Goal: Find specific page/section: Find specific page/section

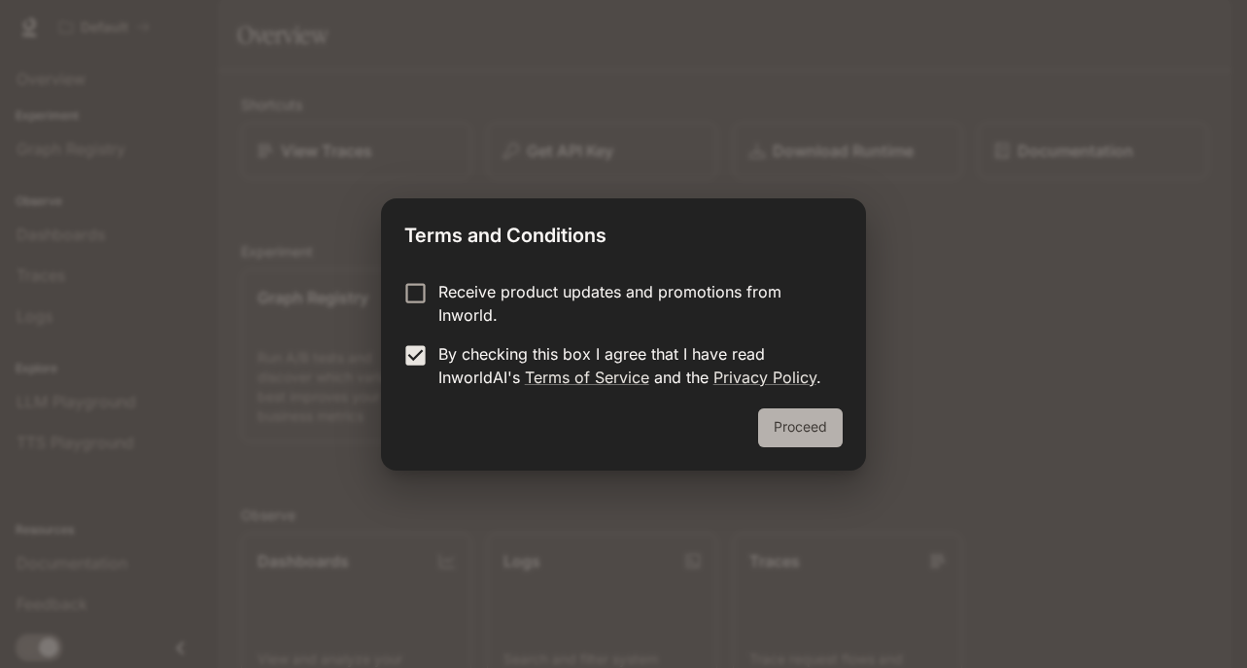
click at [767, 413] on button "Proceed" at bounding box center [800, 427] width 85 height 39
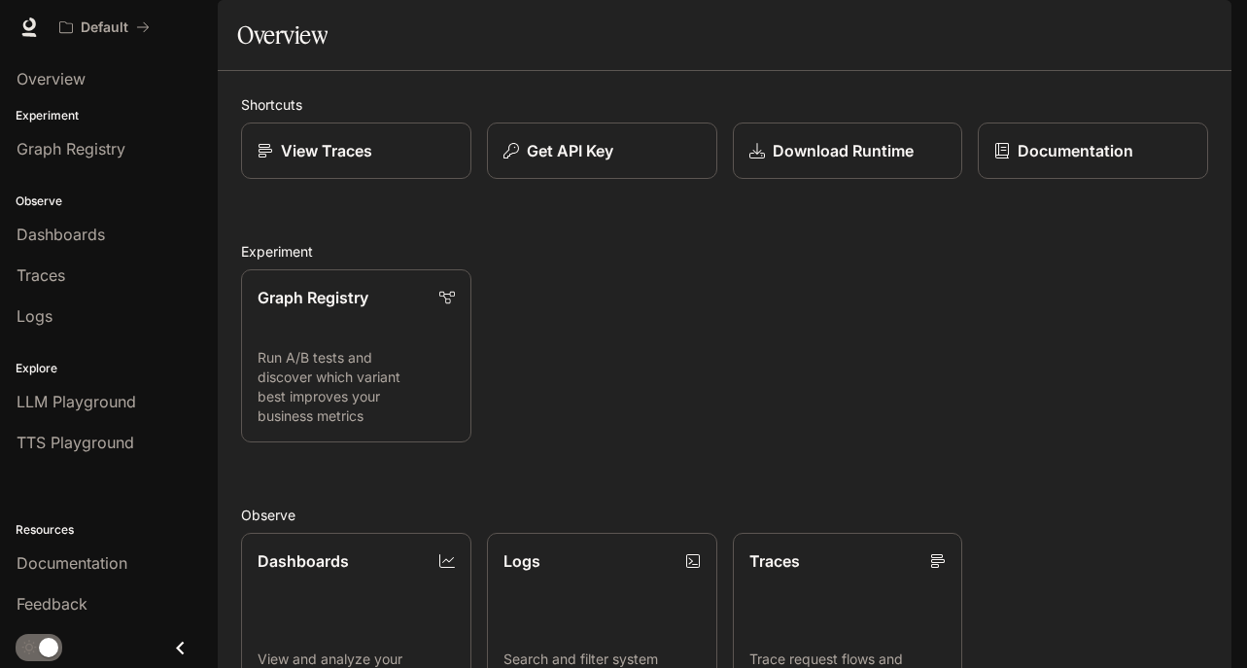
scroll to position [392, 0]
click at [571, 532] on link "Logs Search and filter system logs" at bounding box center [602, 619] width 232 height 174
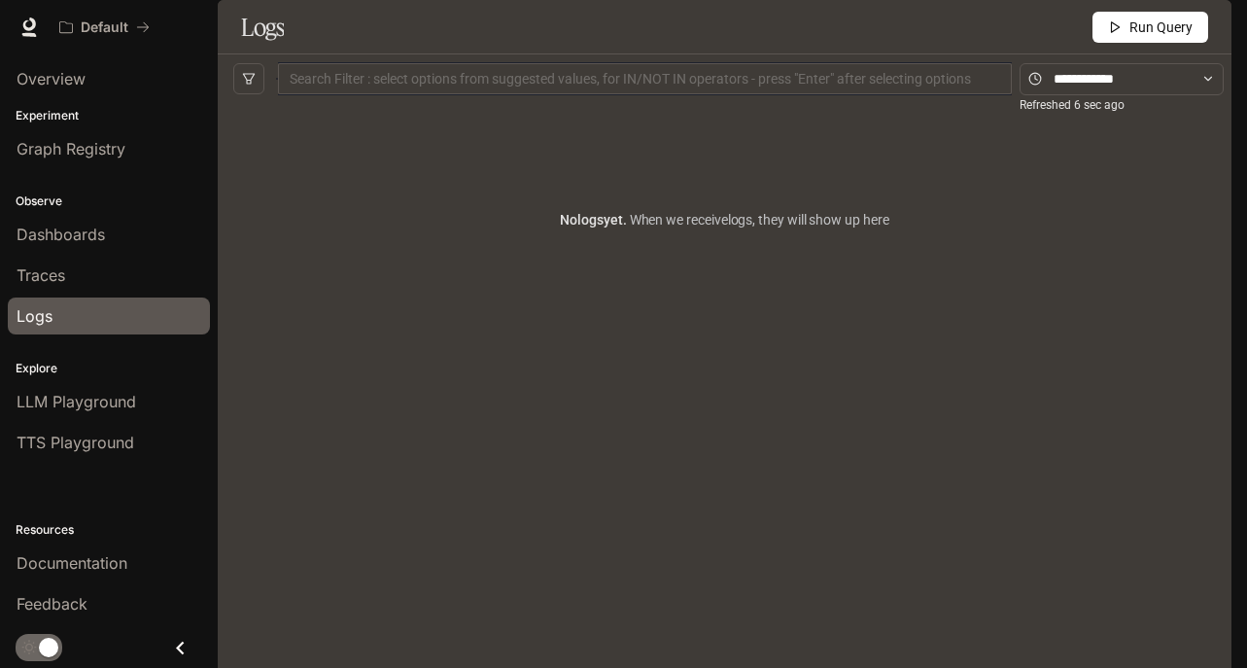
click at [40, 110] on p "Experiment" at bounding box center [109, 116] width 218 height 18
click at [51, 69] on span "Overview" at bounding box center [51, 78] width 69 height 23
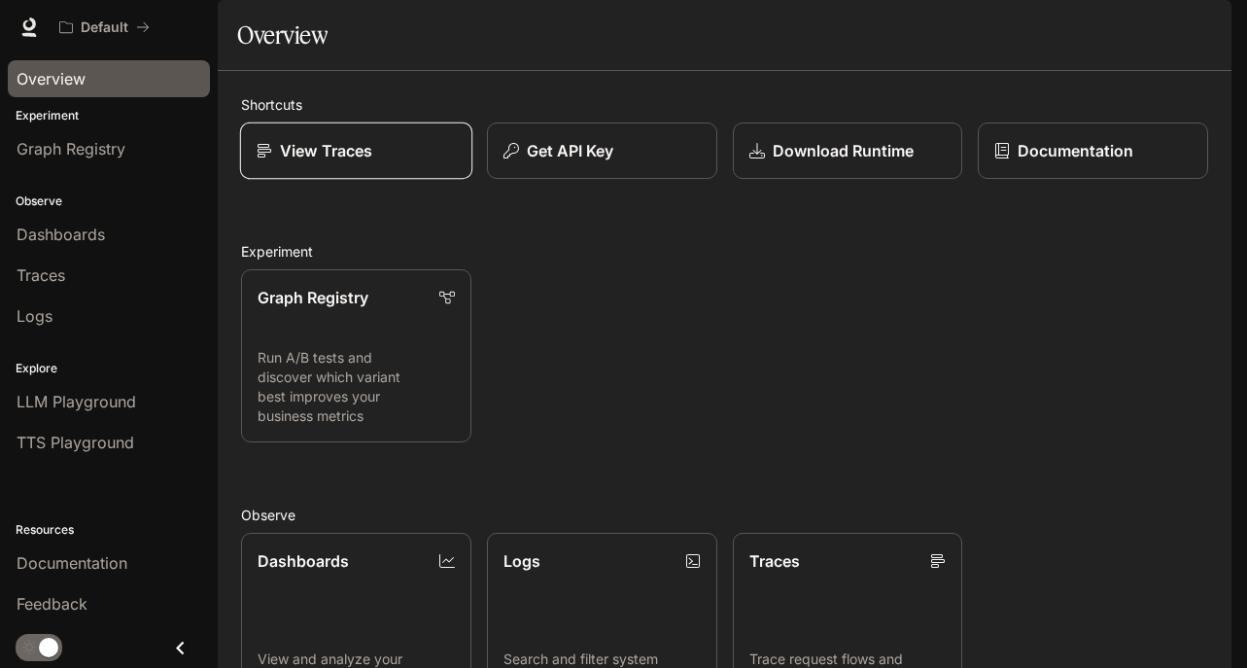
click at [368, 162] on p "View Traces" at bounding box center [326, 150] width 92 height 23
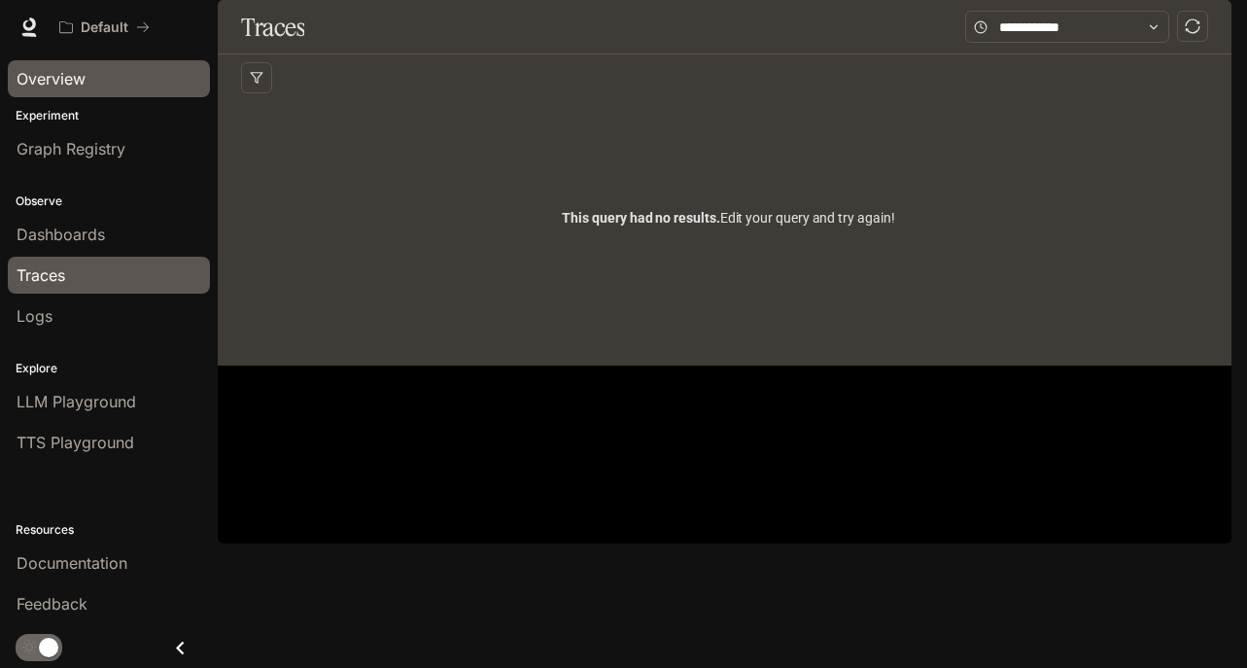
click at [57, 72] on span "Overview" at bounding box center [51, 78] width 69 height 23
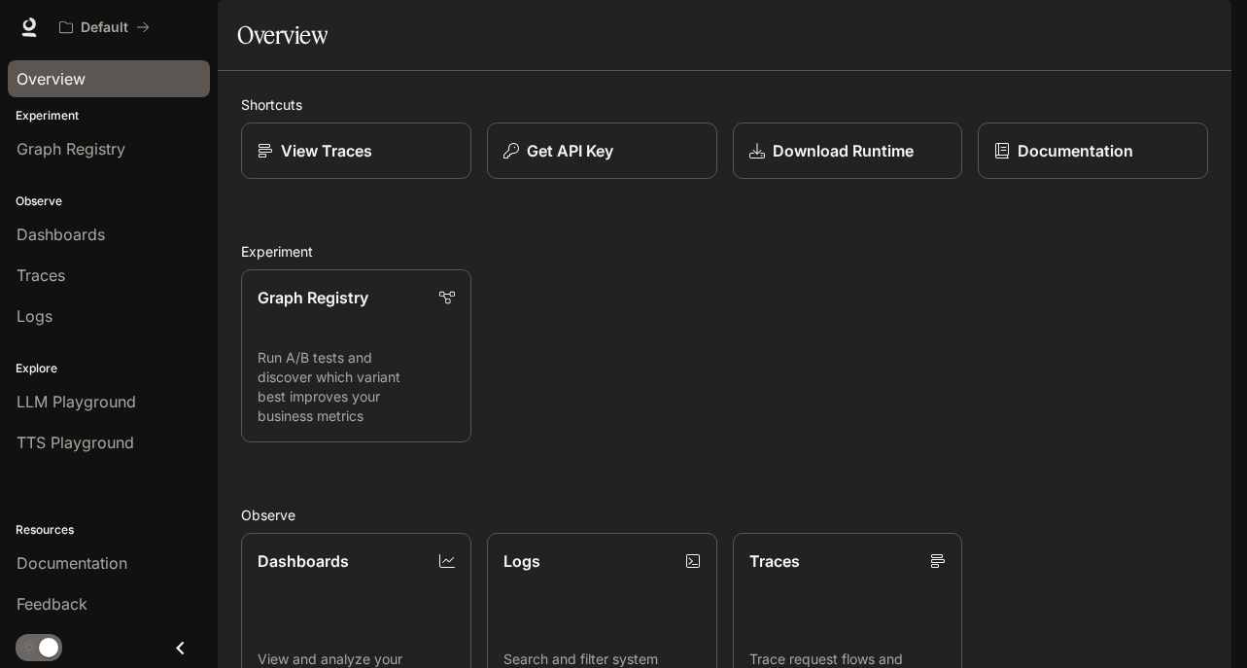
scroll to position [392, 0]
